Goal: Task Accomplishment & Management: Manage account settings

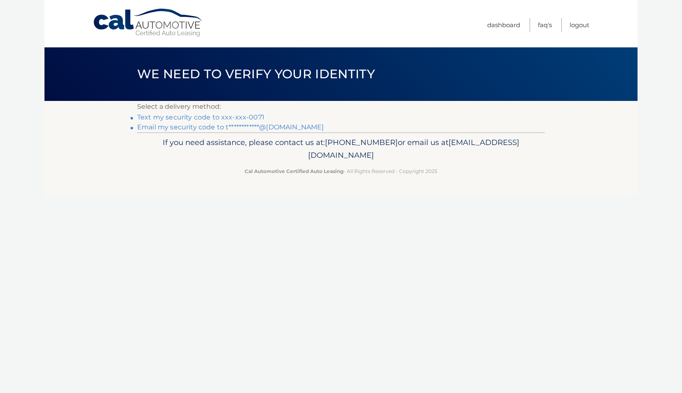
click at [234, 129] on link "**********" at bounding box center [230, 127] width 187 height 8
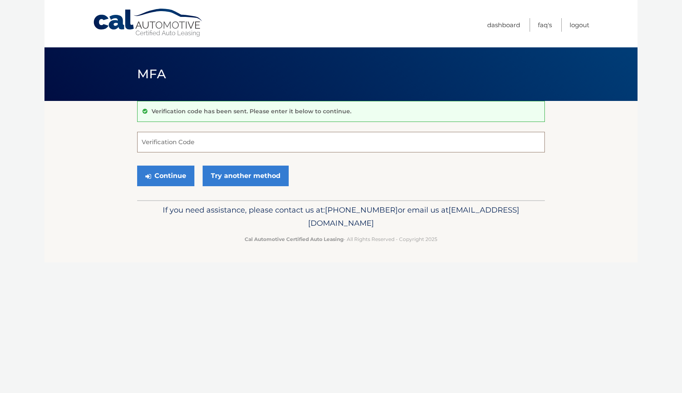
click at [187, 141] on input "Verification Code" at bounding box center [341, 142] width 408 height 21
paste input "755206"
click at [171, 184] on button "Continue" at bounding box center [165, 176] width 57 height 21
click at [174, 174] on button "Continue" at bounding box center [165, 176] width 57 height 21
type input "755206"
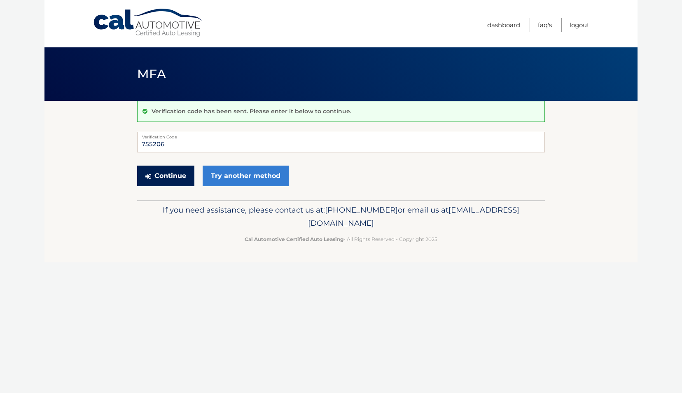
click at [171, 172] on button "Continue" at bounding box center [165, 176] width 57 height 21
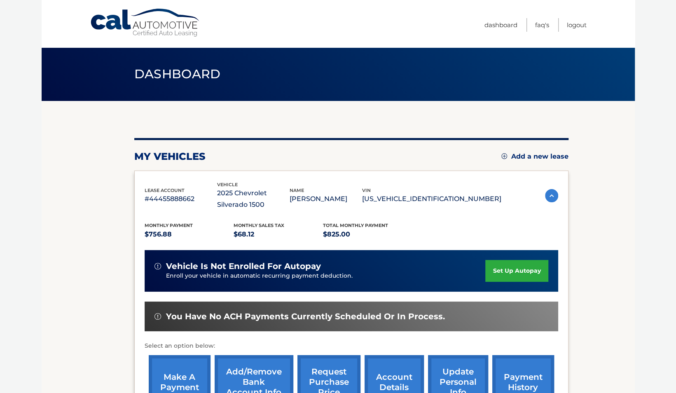
click at [183, 373] on link "make a payment" at bounding box center [180, 382] width 62 height 54
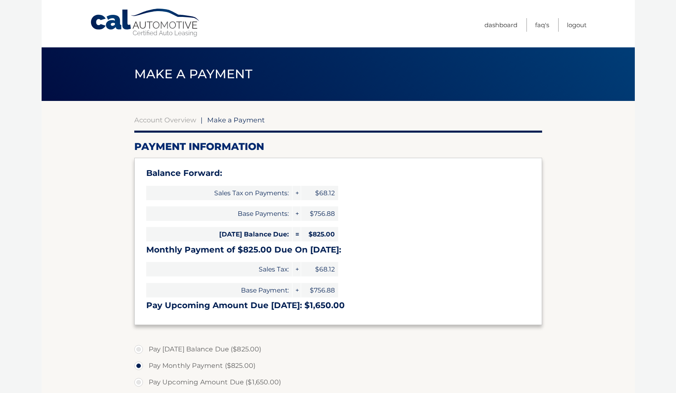
select select "ODRmZjQ3YjAtNTllZS00ZjgxLWIxMGItZmNiNGU3ZmIxYmZm"
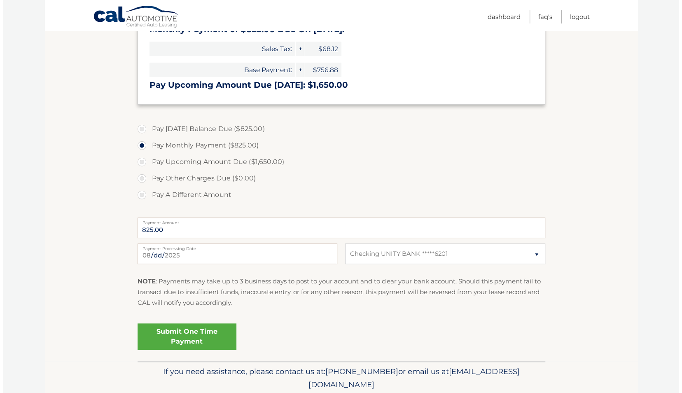
scroll to position [221, 0]
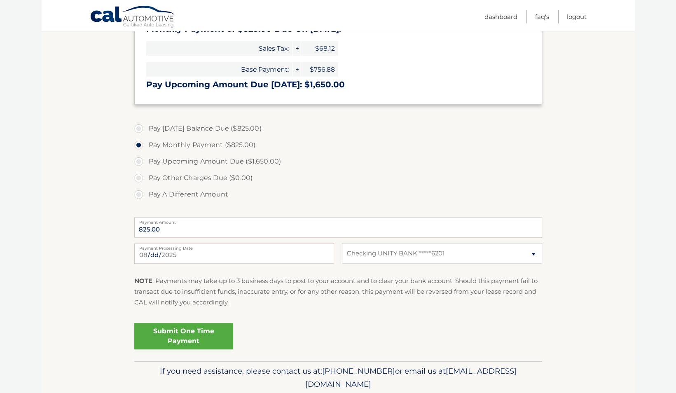
click at [185, 336] on link "Submit One Time Payment" at bounding box center [183, 336] width 99 height 26
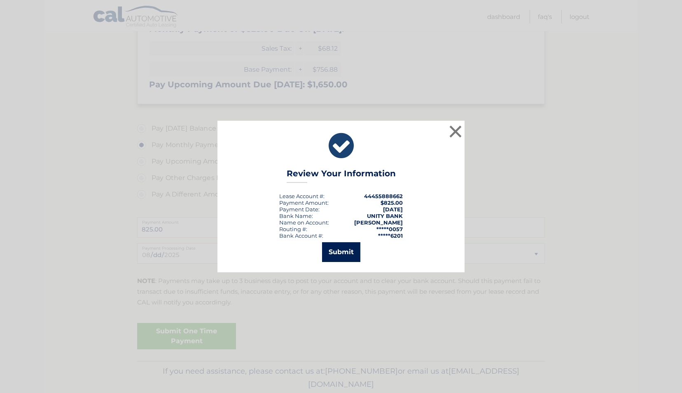
click at [344, 252] on button "Submit" at bounding box center [341, 252] width 38 height 20
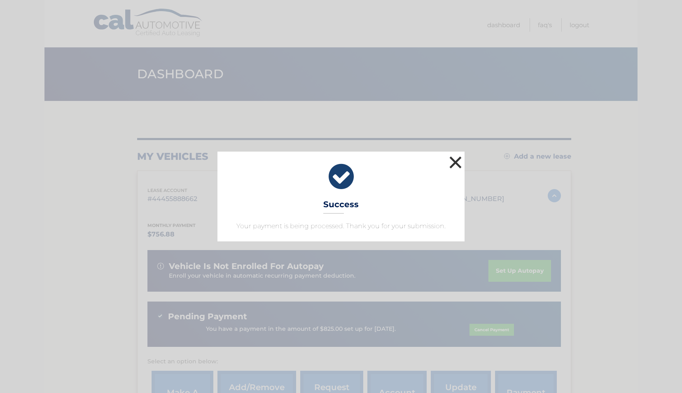
click at [456, 161] on button "×" at bounding box center [456, 162] width 16 height 16
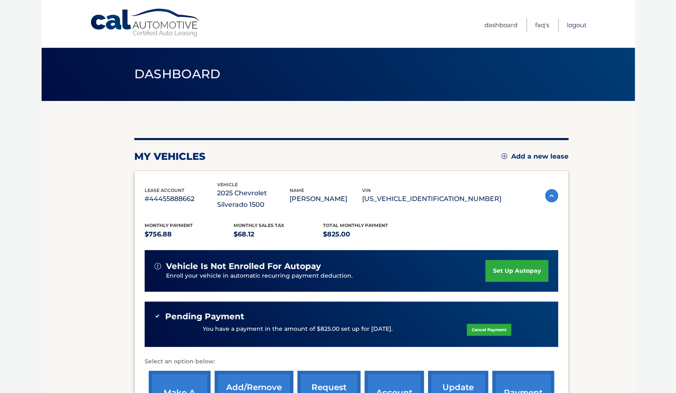
click at [584, 28] on link "Logout" at bounding box center [577, 25] width 20 height 14
